Goal: Use online tool/utility: Utilize a website feature to perform a specific function

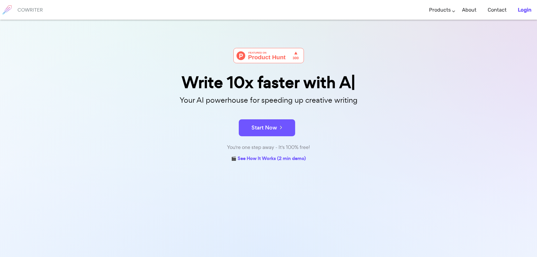
click at [526, 8] on b "Login" at bounding box center [525, 10] width 14 height 6
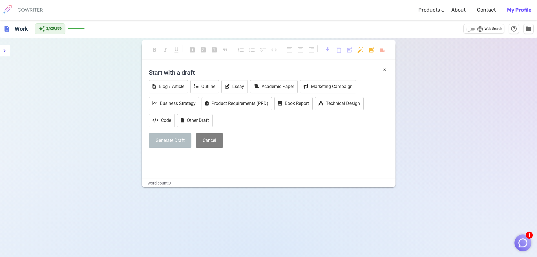
click at [524, 239] on img "button" at bounding box center [522, 242] width 11 height 11
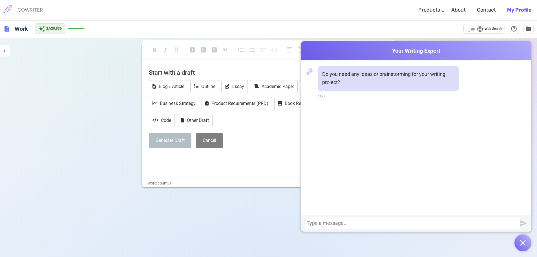
click at [407, 226] on div at bounding box center [412, 222] width 215 height 11
click at [409, 224] on div at bounding box center [413, 223] width 212 height 6
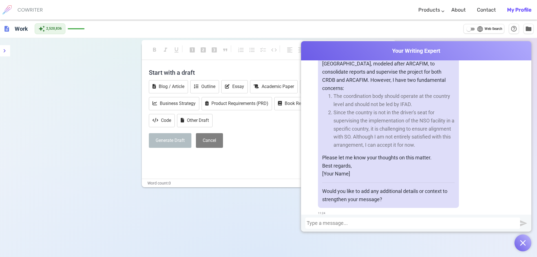
scroll to position [260, 0]
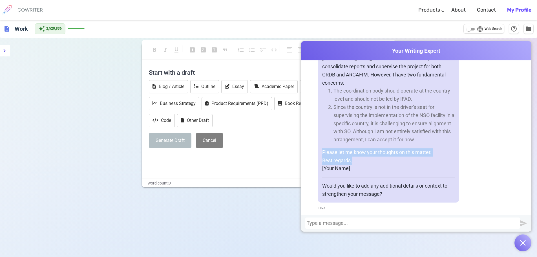
drag, startPoint x: 361, startPoint y: 159, endPoint x: 360, endPoint y: 155, distance: 4.3
click at [349, 141] on div "Hi [PERSON_NAME], The CRDB mission is progressing very well. It appears that th…" at bounding box center [388, 106] width 141 height 193
drag, startPoint x: 360, startPoint y: 156, endPoint x: 374, endPoint y: 154, distance: 14.3
click at [360, 156] on p "Please let me know your thoughts on this matter." at bounding box center [388, 152] width 132 height 8
click at [430, 152] on p "Please let me know your thoughts on this matter." at bounding box center [388, 152] width 132 height 8
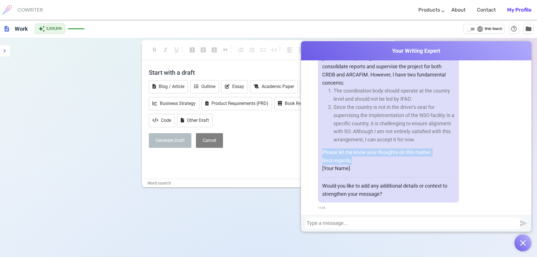
click at [432, 153] on p "Please let me know your thoughts on this matter." at bounding box center [388, 152] width 132 height 8
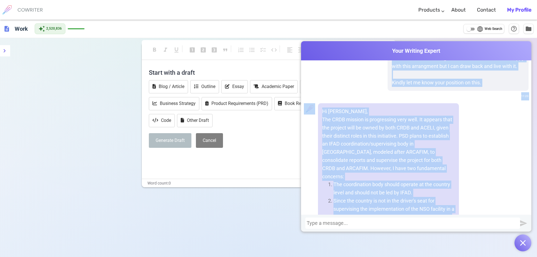
scroll to position [131, 0]
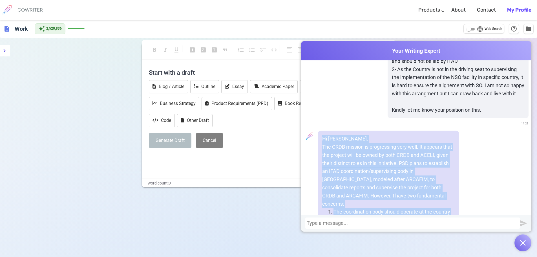
drag, startPoint x: 432, startPoint y: 152, endPoint x: 316, endPoint y: 146, distance: 116.2
click at [316, 146] on div "Hi [PERSON_NAME], The CRDB mission is progressing very well. It appears that th…" at bounding box center [416, 231] width 225 height 202
copy div "Hi [PERSON_NAME], The CRDB mission is progressing very well. It appears that th…"
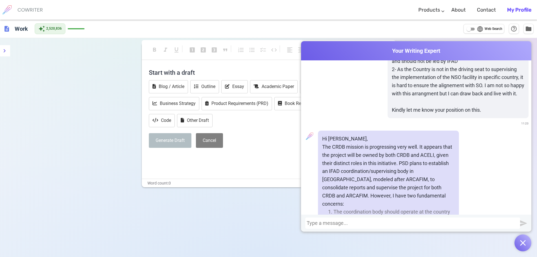
click at [362, 223] on div at bounding box center [413, 223] width 212 height 6
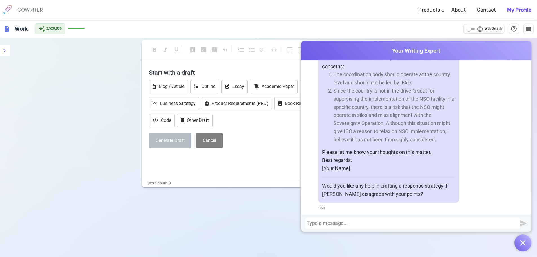
scroll to position [543, 0]
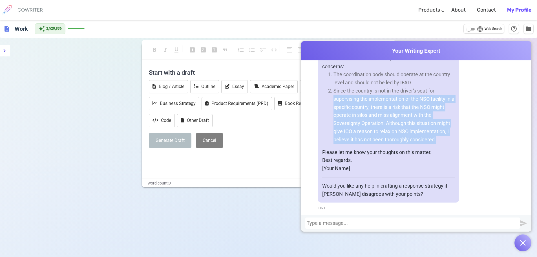
drag, startPoint x: 435, startPoint y: 141, endPoint x: 340, endPoint y: 97, distance: 104.4
click at [331, 95] on ol "The coordination body should operate at the country level and should not be led…" at bounding box center [388, 106] width 132 height 73
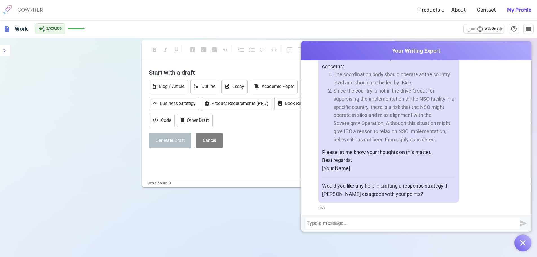
click at [337, 89] on li "Since the country is not in the driver's seat for supervising the implementatio…" at bounding box center [393, 115] width 121 height 57
click at [333, 90] on li "Since the country is not in the driver's seat for supervising the implementatio…" at bounding box center [393, 115] width 121 height 57
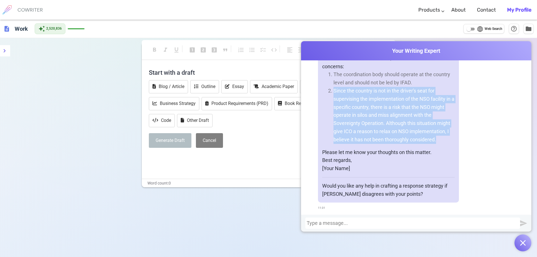
drag, startPoint x: 332, startPoint y: 89, endPoint x: 438, endPoint y: 139, distance: 117.2
click at [438, 139] on li "Since the country is not in the driver's seat for supervising the implementatio…" at bounding box center [393, 115] width 121 height 57
copy li "Since the country is not in the driver's seat for supervising the implementatio…"
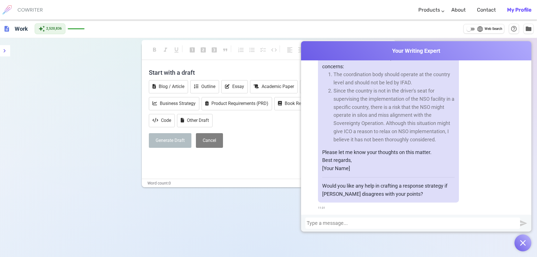
click at [79, 78] on div "format_bold format_italic format_underlined looks_one looks_two looks_3 format_…" at bounding box center [268, 166] width 537 height 257
